Goal: Information Seeking & Learning: Understand process/instructions

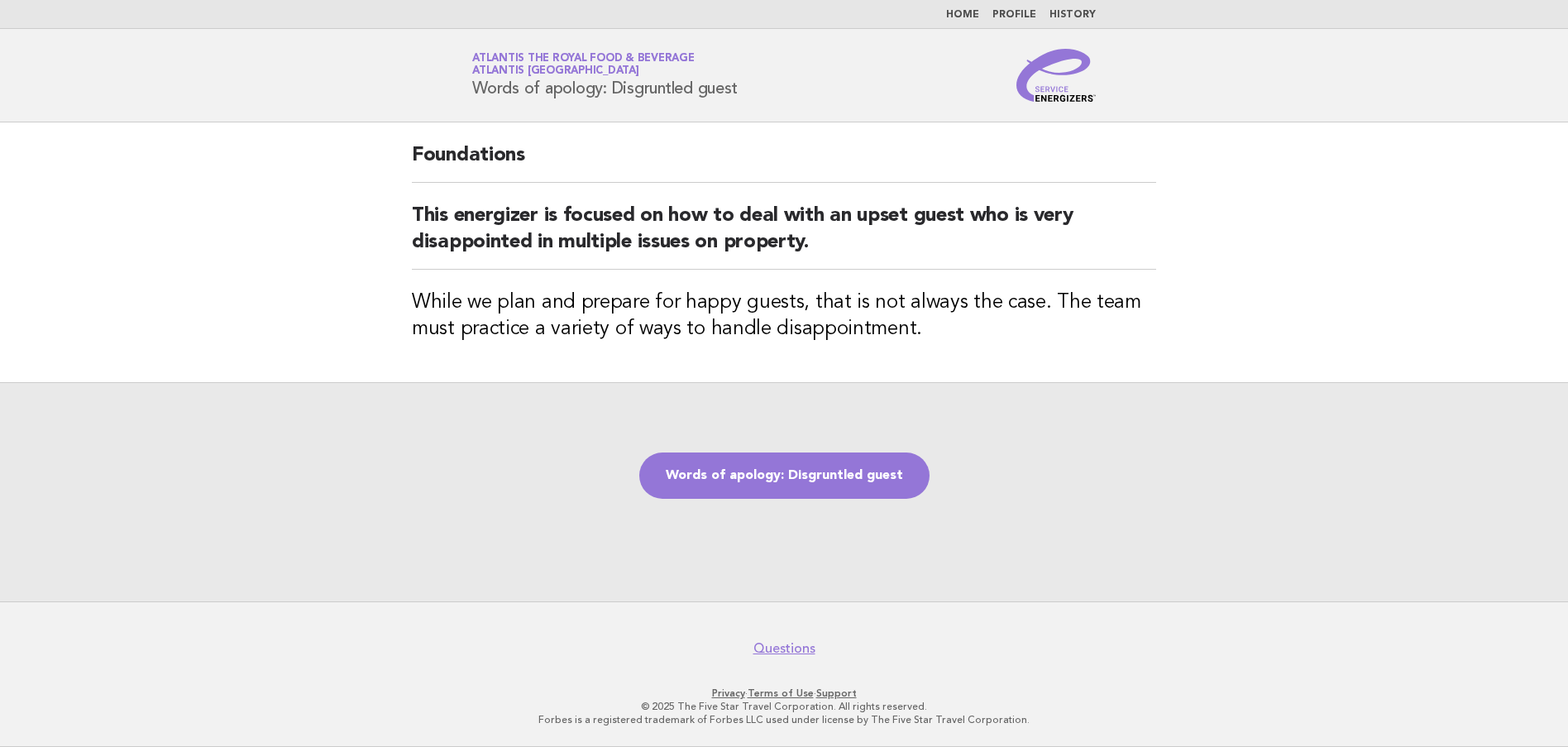
click at [848, 478] on link "Words of apology: Disgruntled guest" at bounding box center [784, 476] width 290 height 46
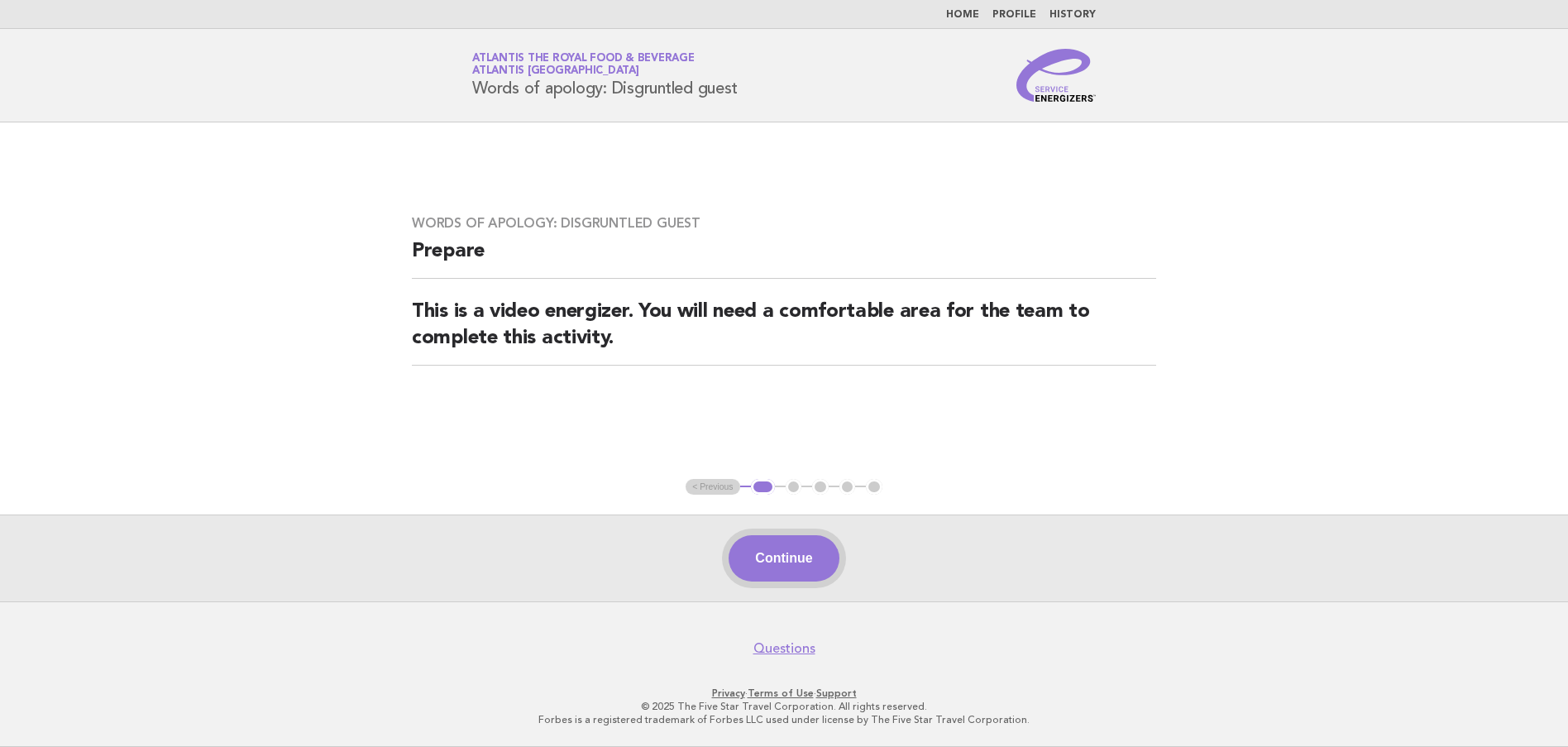
click at [776, 553] on button "Continue" at bounding box center [783, 558] width 110 height 46
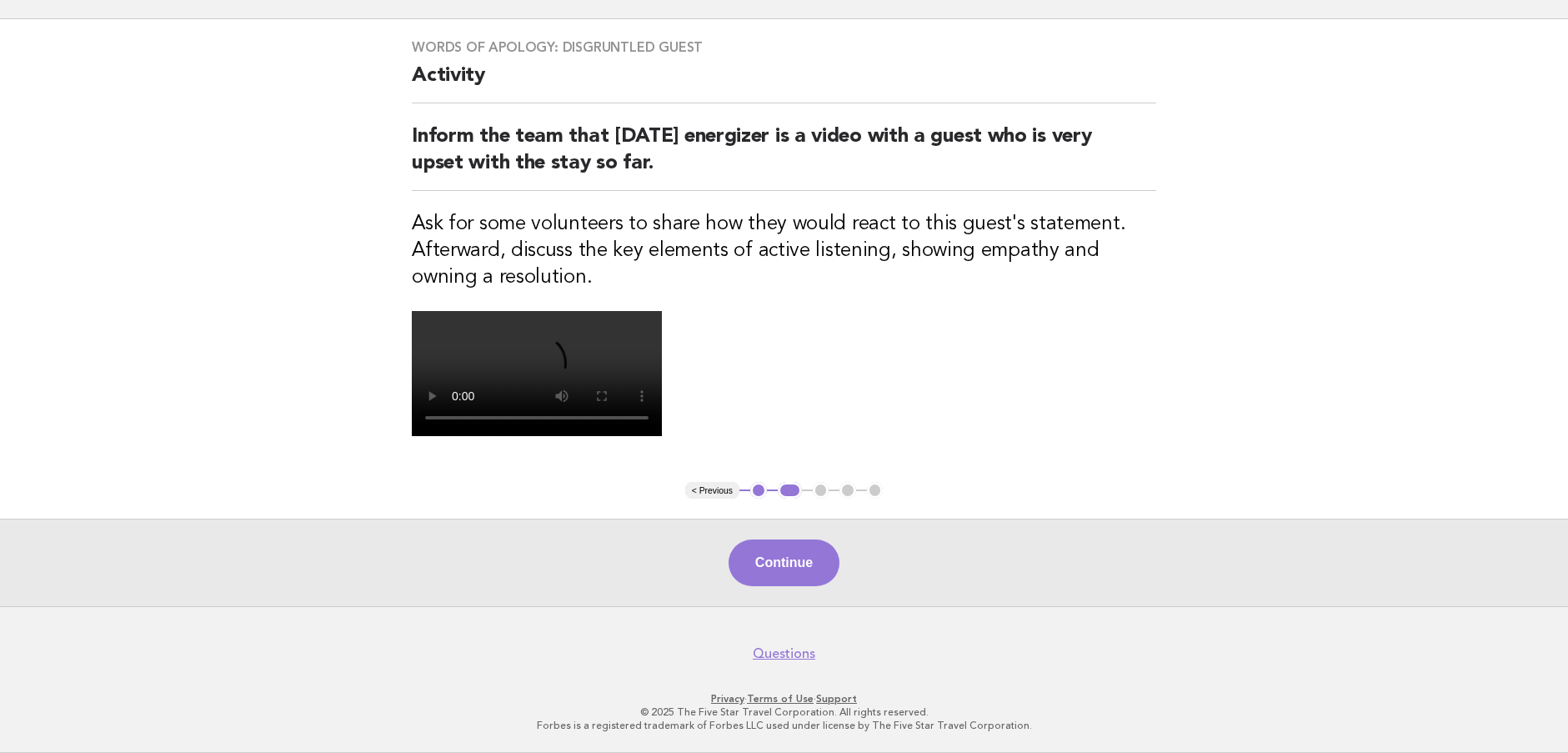
scroll to position [166, 0]
click at [781, 566] on button "Continue" at bounding box center [784, 563] width 111 height 46
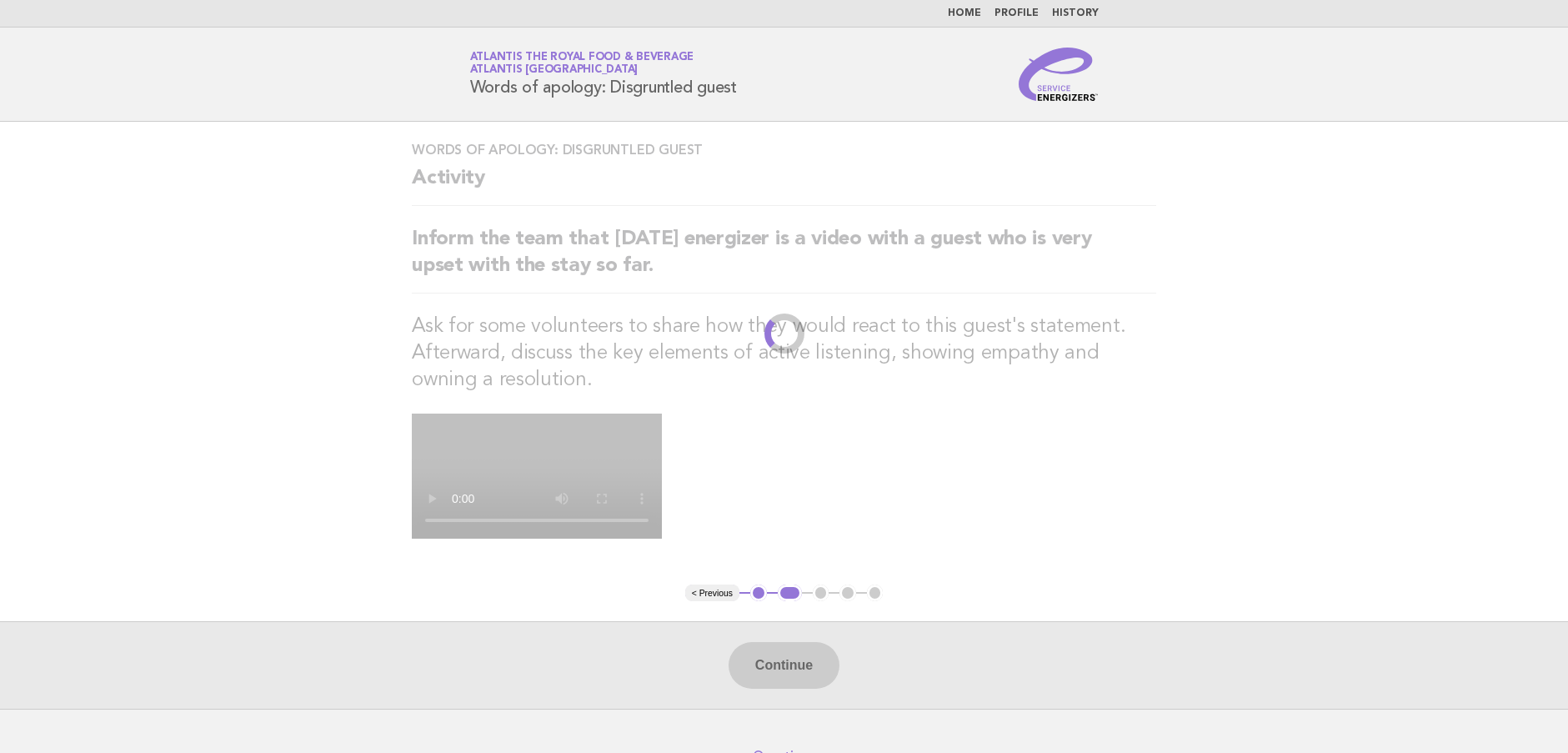
scroll to position [0, 0]
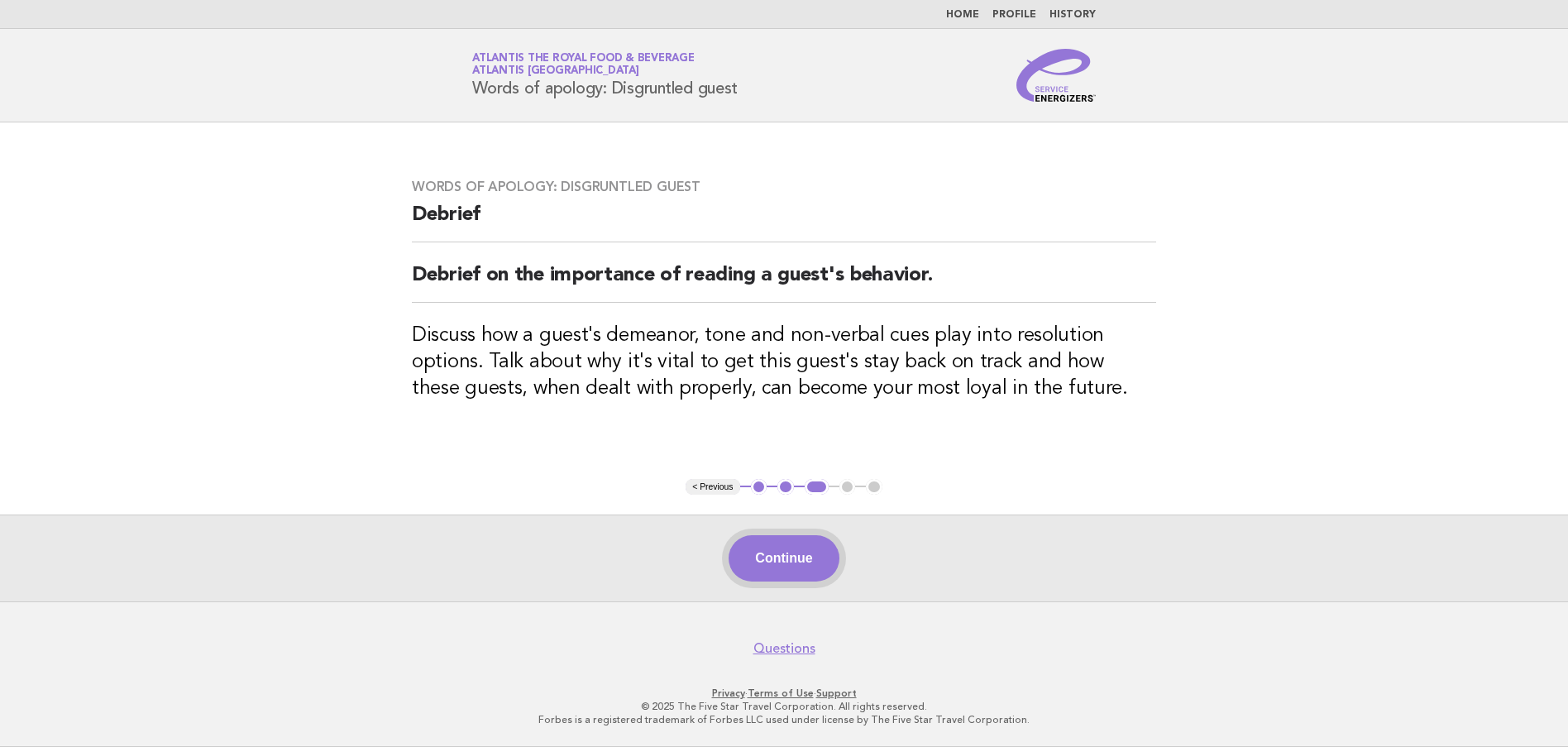
click at [778, 546] on button "Continue" at bounding box center [783, 558] width 110 height 46
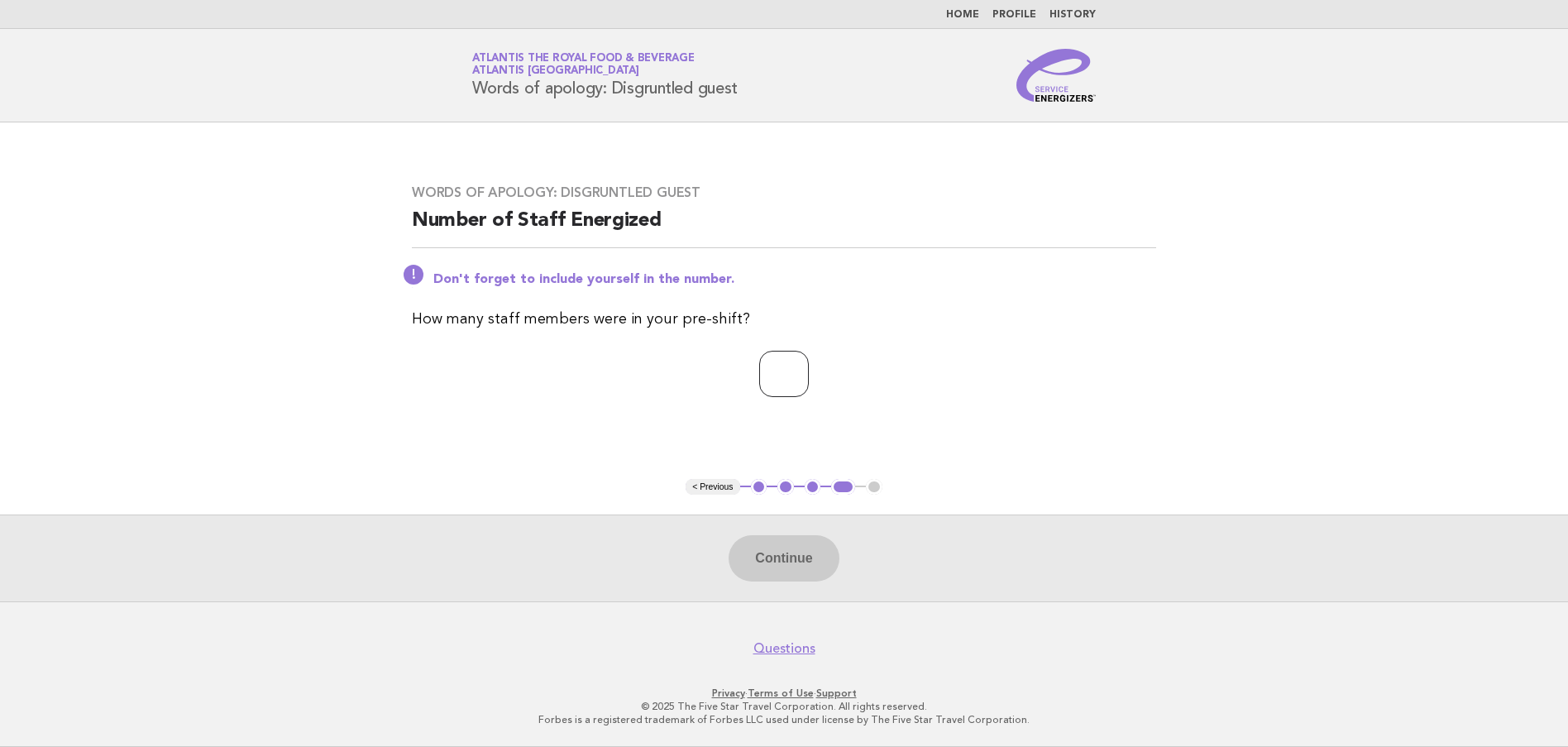
click at [768, 369] on input "number" at bounding box center [784, 374] width 49 height 46
type input "**"
click at [1101, 260] on div "Words of apology: Disgruntled guest Number of Staff Energized Don't forget to i…" at bounding box center [784, 300] width 784 height 272
click at [773, 566] on button "Continue" at bounding box center [783, 558] width 110 height 46
